Goal: Book appointment/travel/reservation

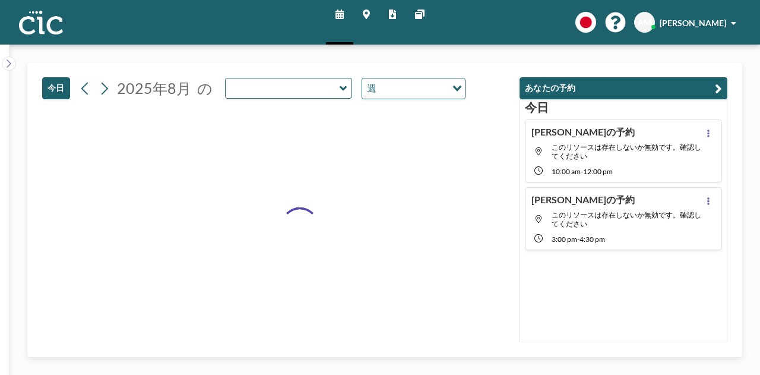
type input "Madara"
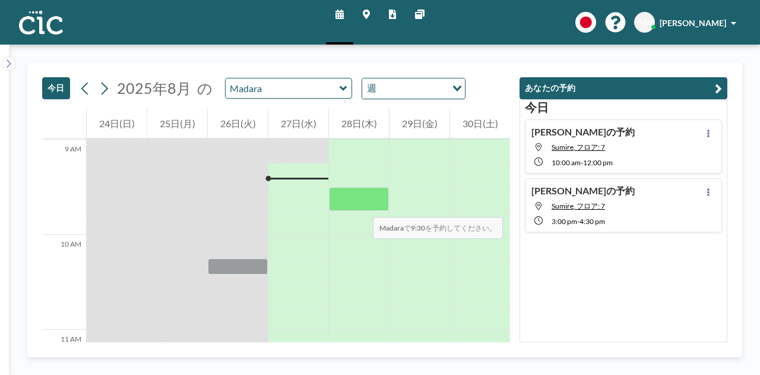
scroll to position [855, 0]
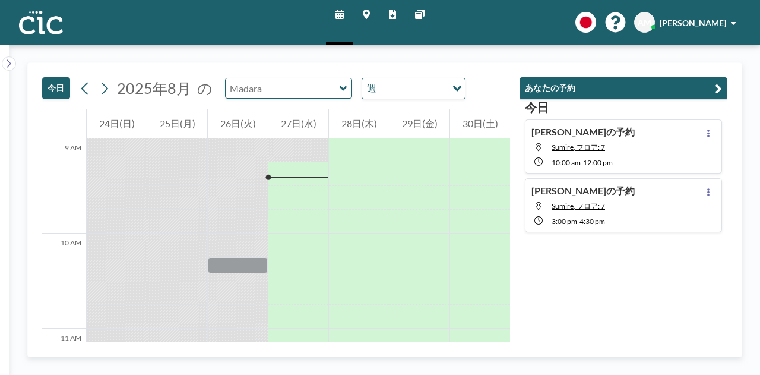
click at [250, 86] on input "text" at bounding box center [283, 88] width 114 height 20
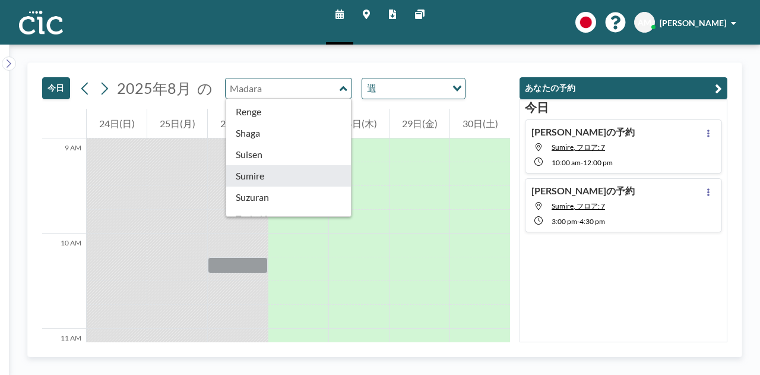
scroll to position [447, 0]
type input "Sumire"
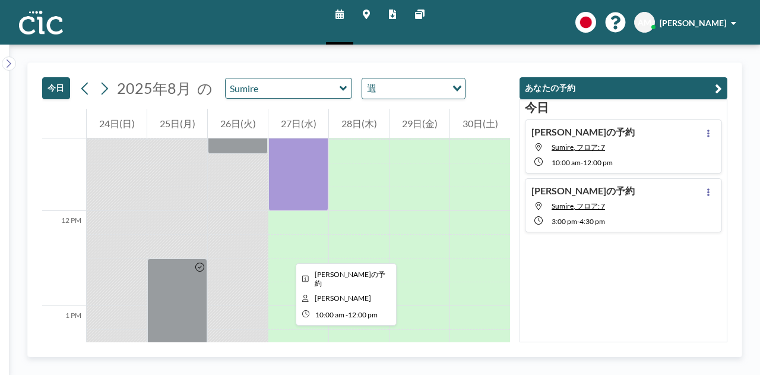
scroll to position [1068, 0]
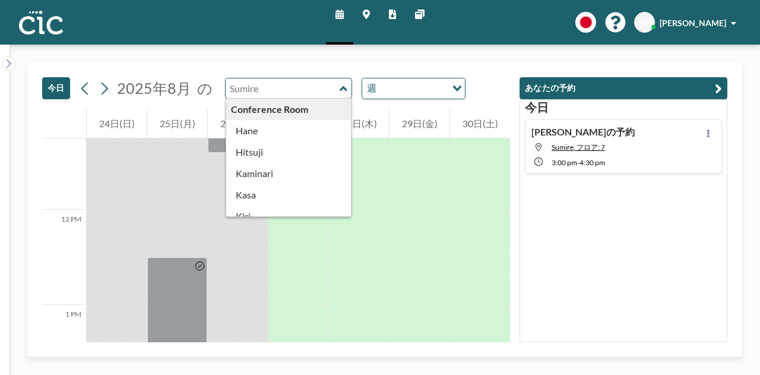
click at [316, 87] on input "text" at bounding box center [283, 88] width 114 height 20
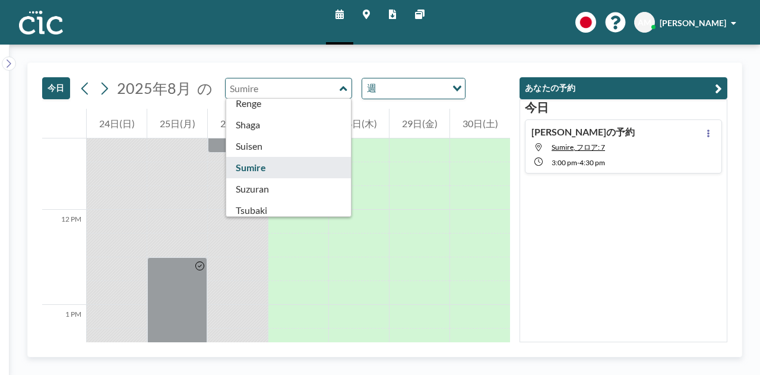
scroll to position [455, 0]
type input "Sumire"
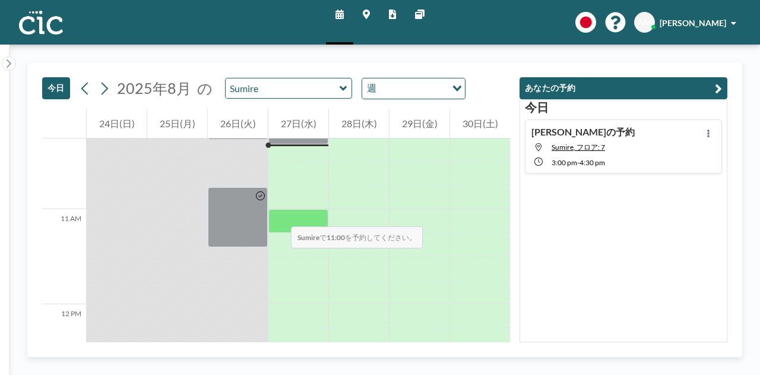
scroll to position [975, 0]
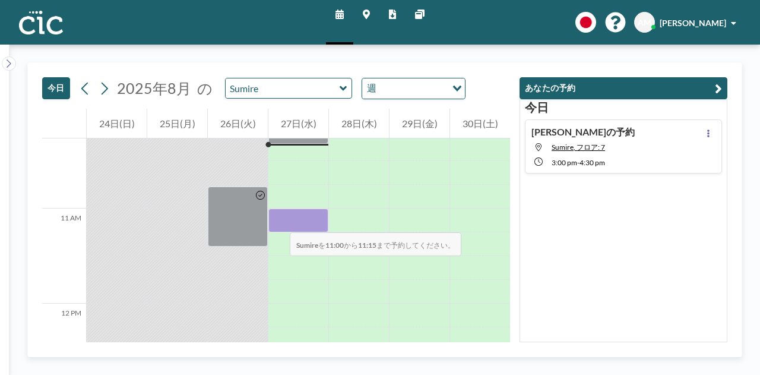
click at [278, 220] on div at bounding box center [298, 220] width 60 height 24
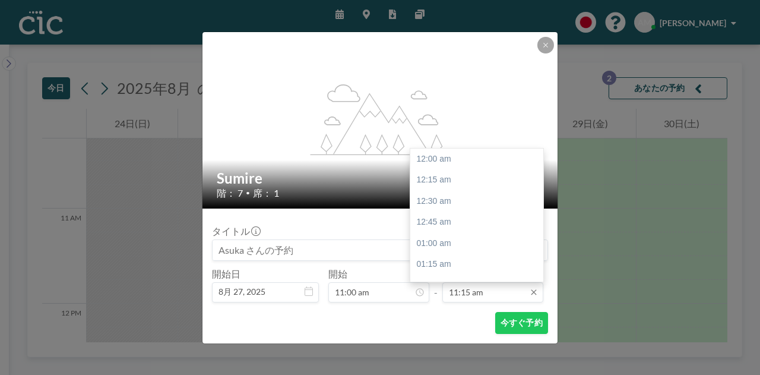
scroll to position [951, 0]
click at [478, 298] on input "11:15 am" at bounding box center [492, 292] width 101 height 20
click at [461, 222] on div "12:00 pm" at bounding box center [479, 221] width 139 height 21
click at [480, 292] on input "12:00 pm" at bounding box center [492, 292] width 101 height 20
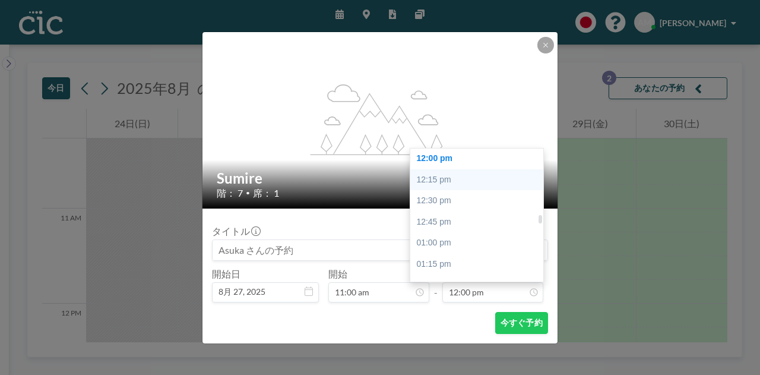
click at [445, 188] on div "12:15 pm" at bounding box center [479, 179] width 139 height 21
type input "12:15 pm"
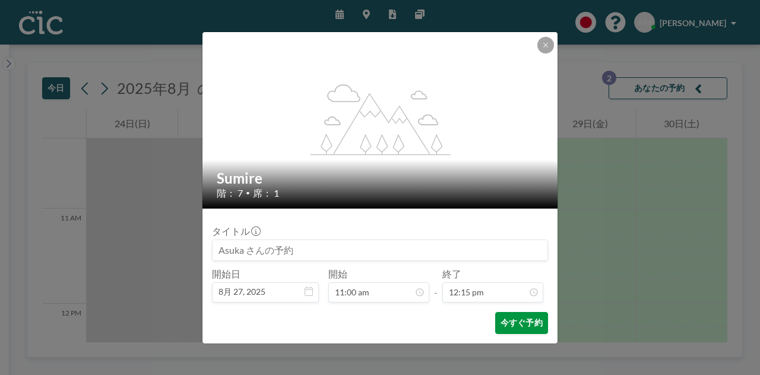
click at [509, 319] on button "今すぐ予約" at bounding box center [521, 323] width 53 height 22
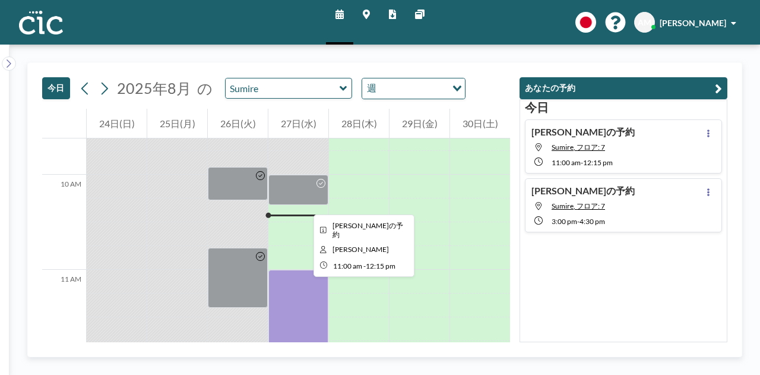
scroll to position [912, 0]
